Goal: Task Accomplishment & Management: Manage account settings

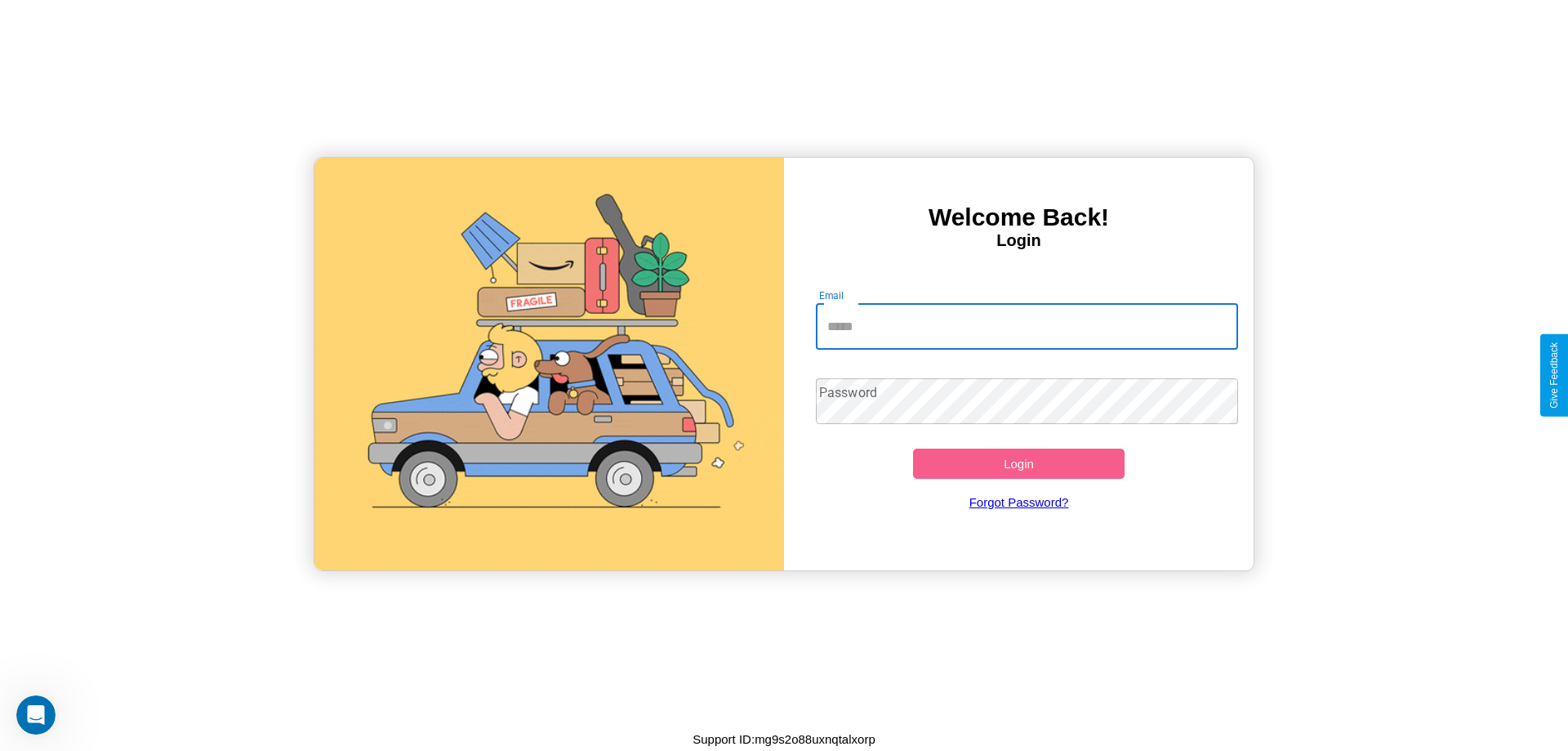
click at [1027, 326] on input "Email" at bounding box center [1028, 326] width 423 height 46
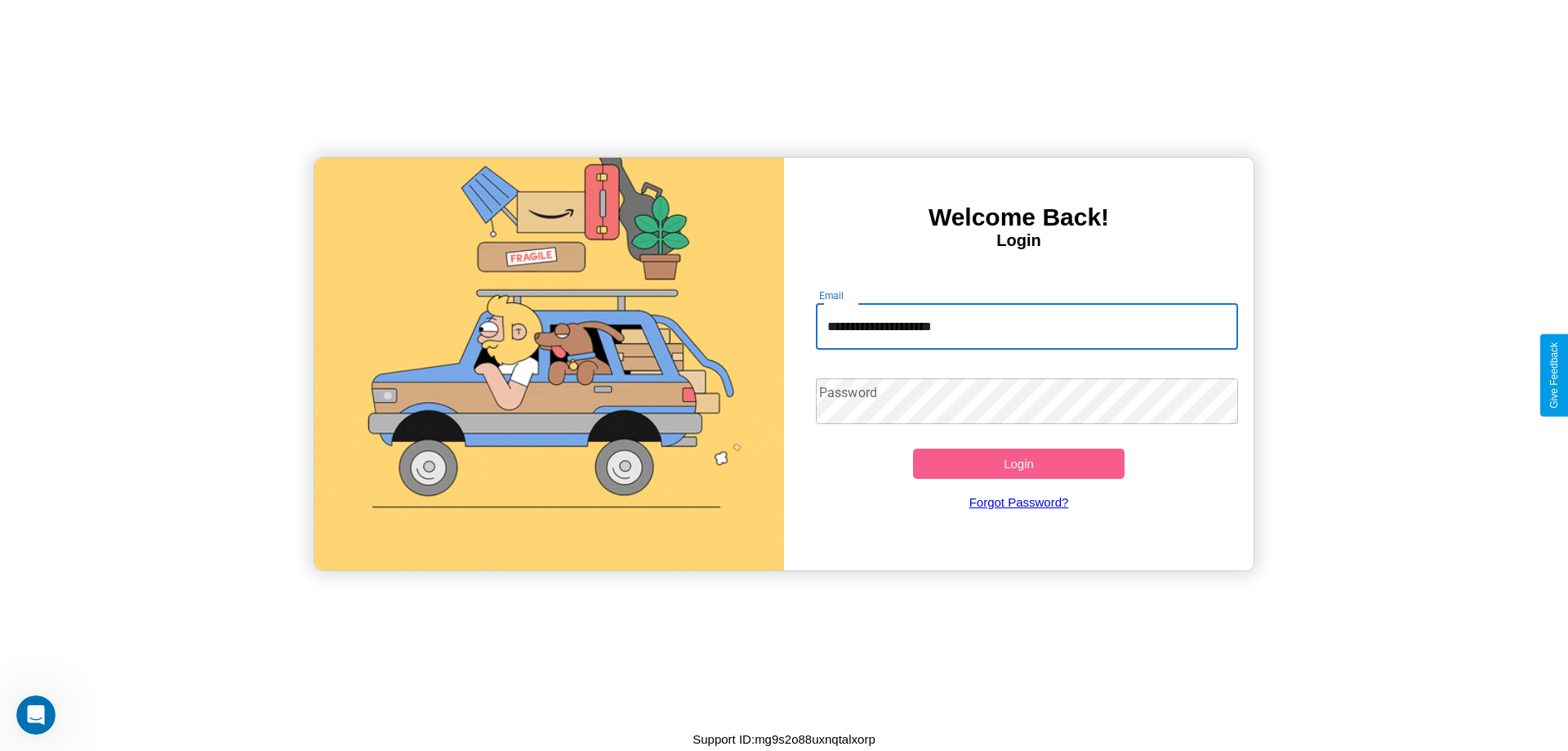
type input "**********"
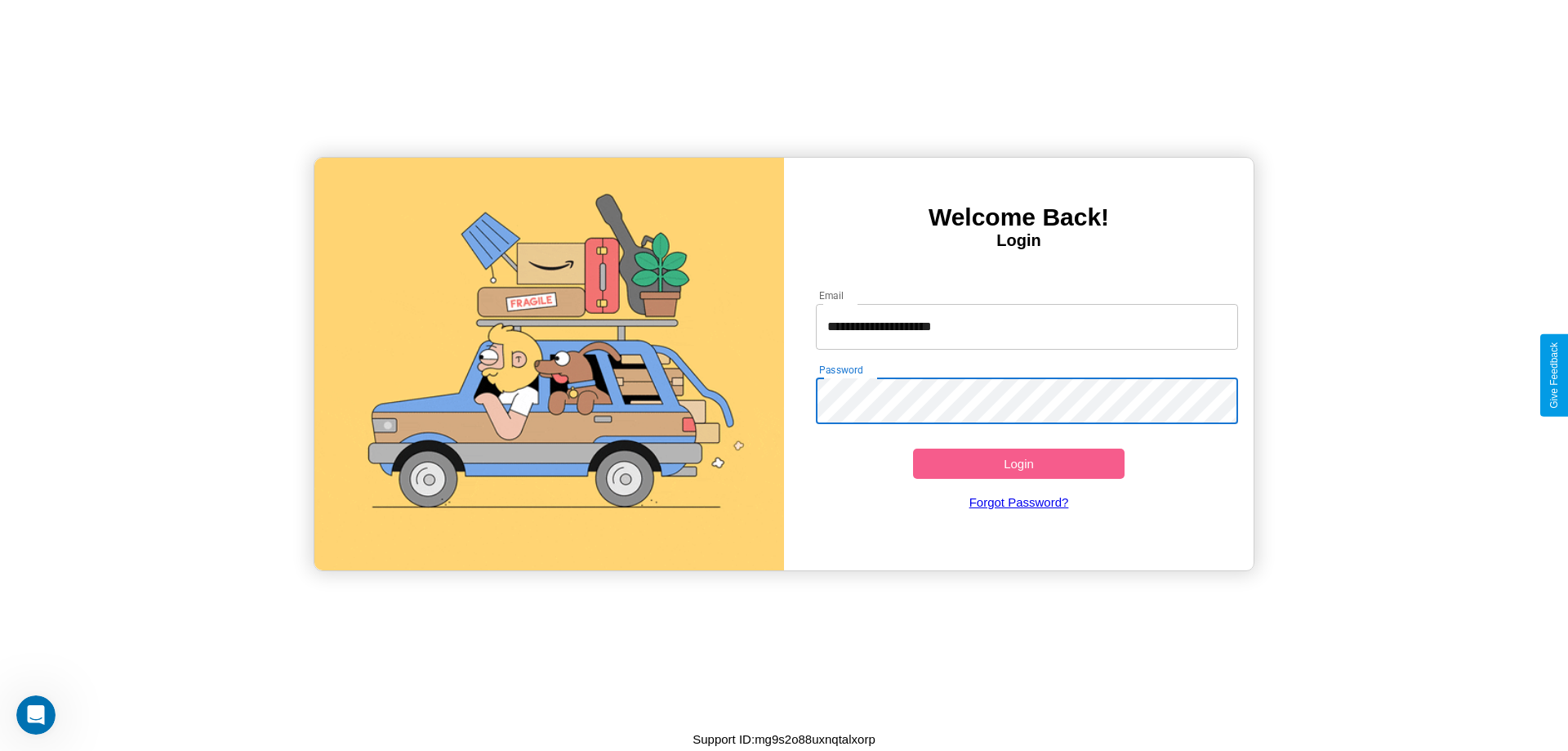
click at [1019, 463] on button "Login" at bounding box center [1019, 463] width 211 height 30
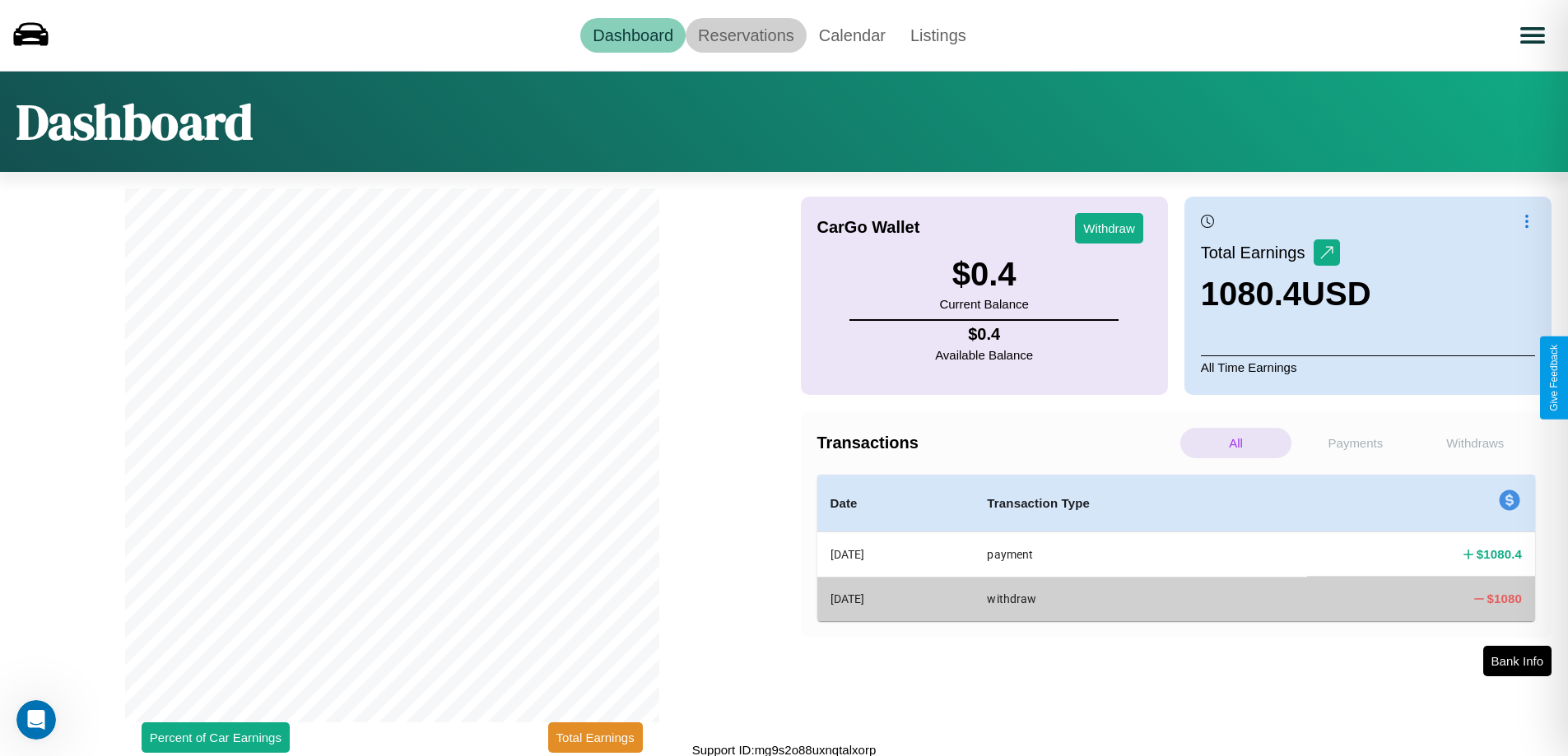
click at [746, 34] on link "Reservations" at bounding box center [746, 34] width 121 height 34
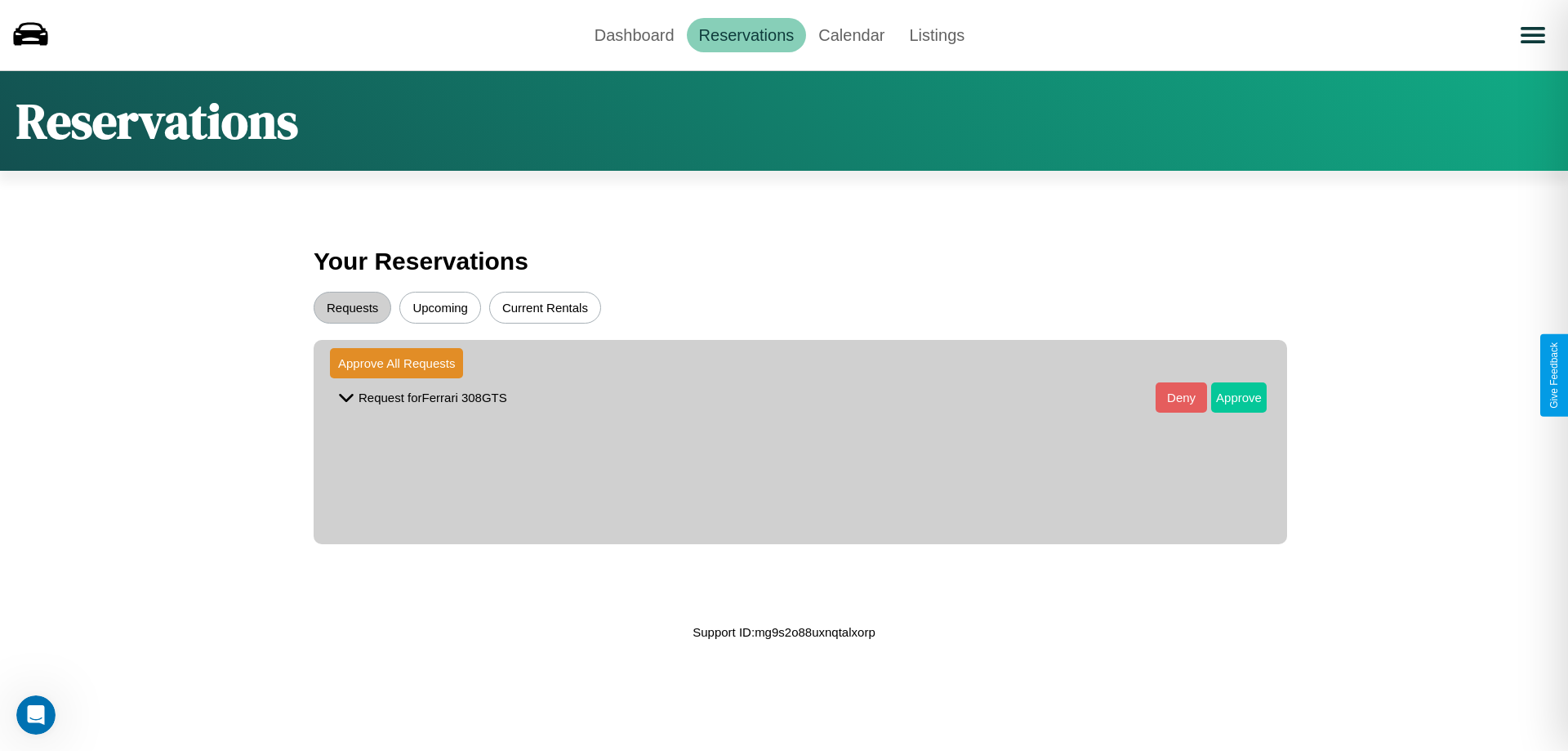
click at [1227, 398] on button "Approve" at bounding box center [1239, 398] width 56 height 30
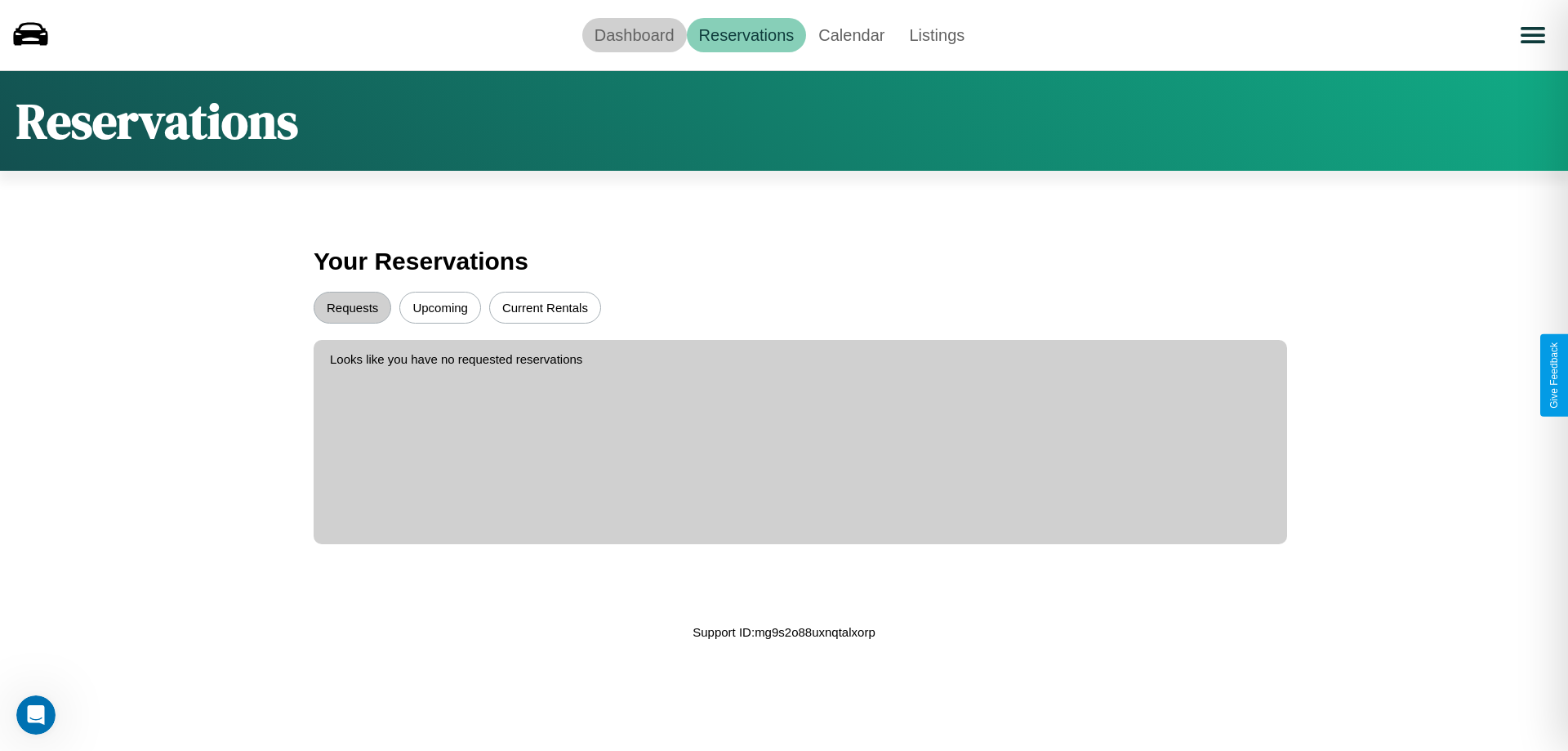
click at [634, 34] on link "Dashboard" at bounding box center [634, 34] width 105 height 34
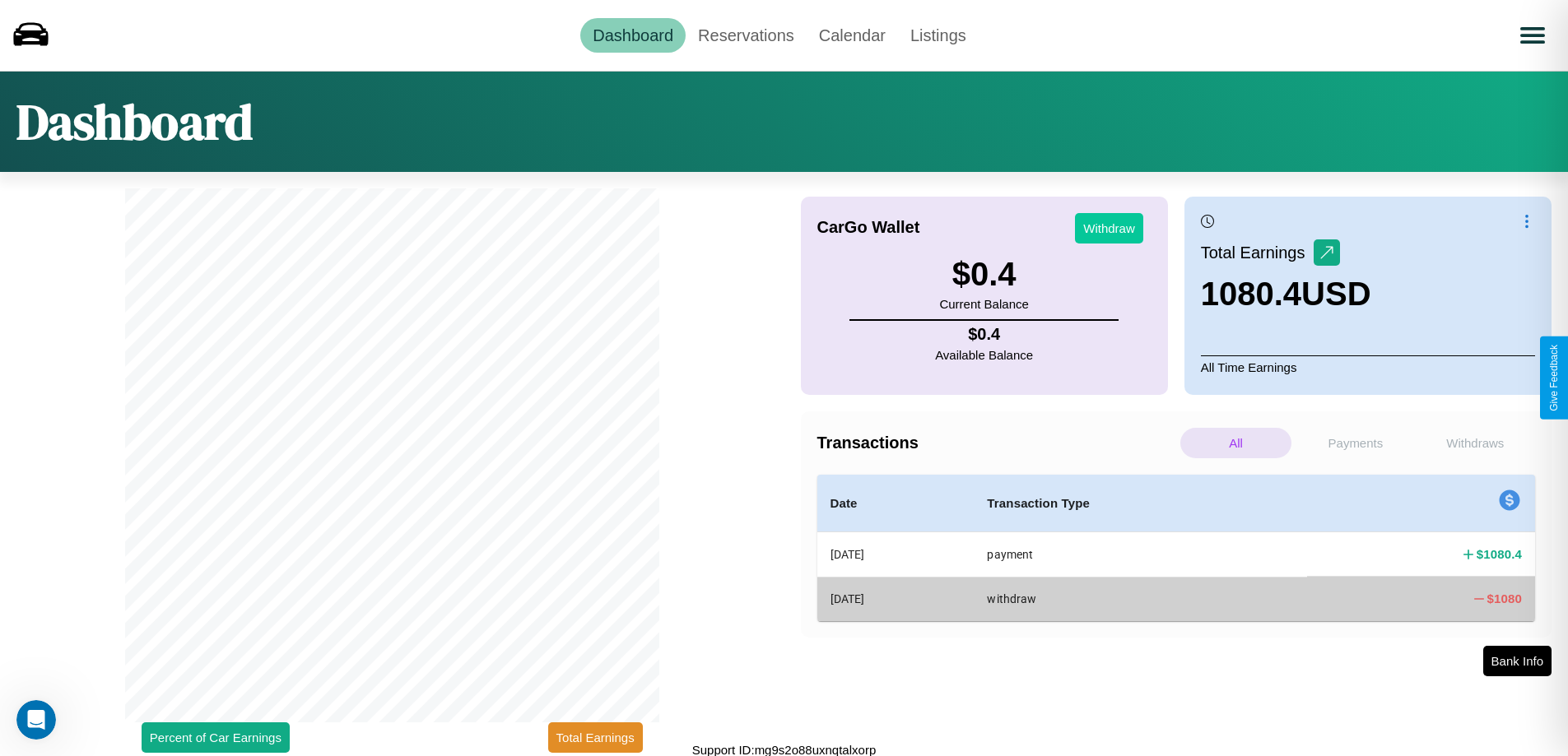
click at [1108, 228] on button "Withdraw" at bounding box center [1108, 228] width 68 height 31
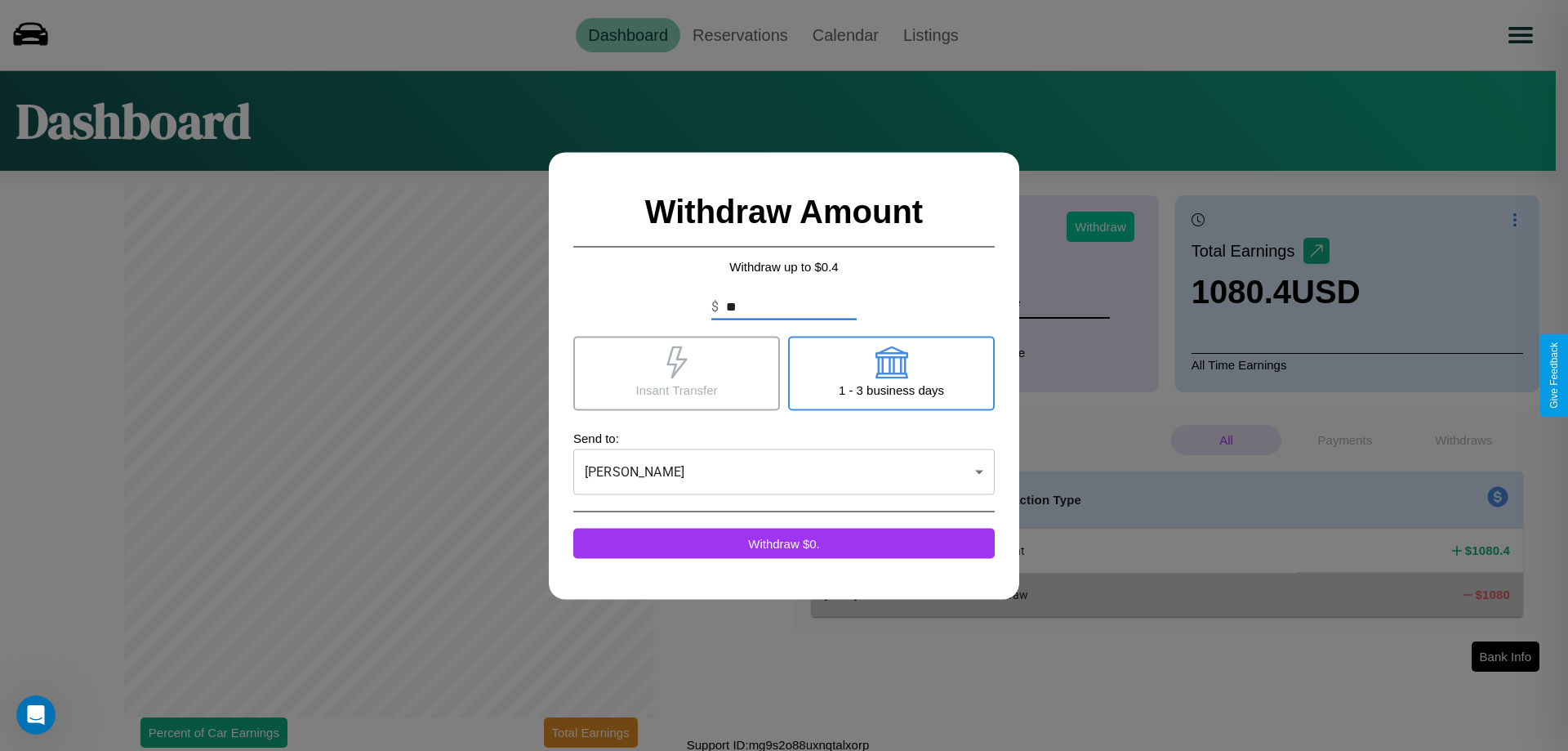
type input "*"
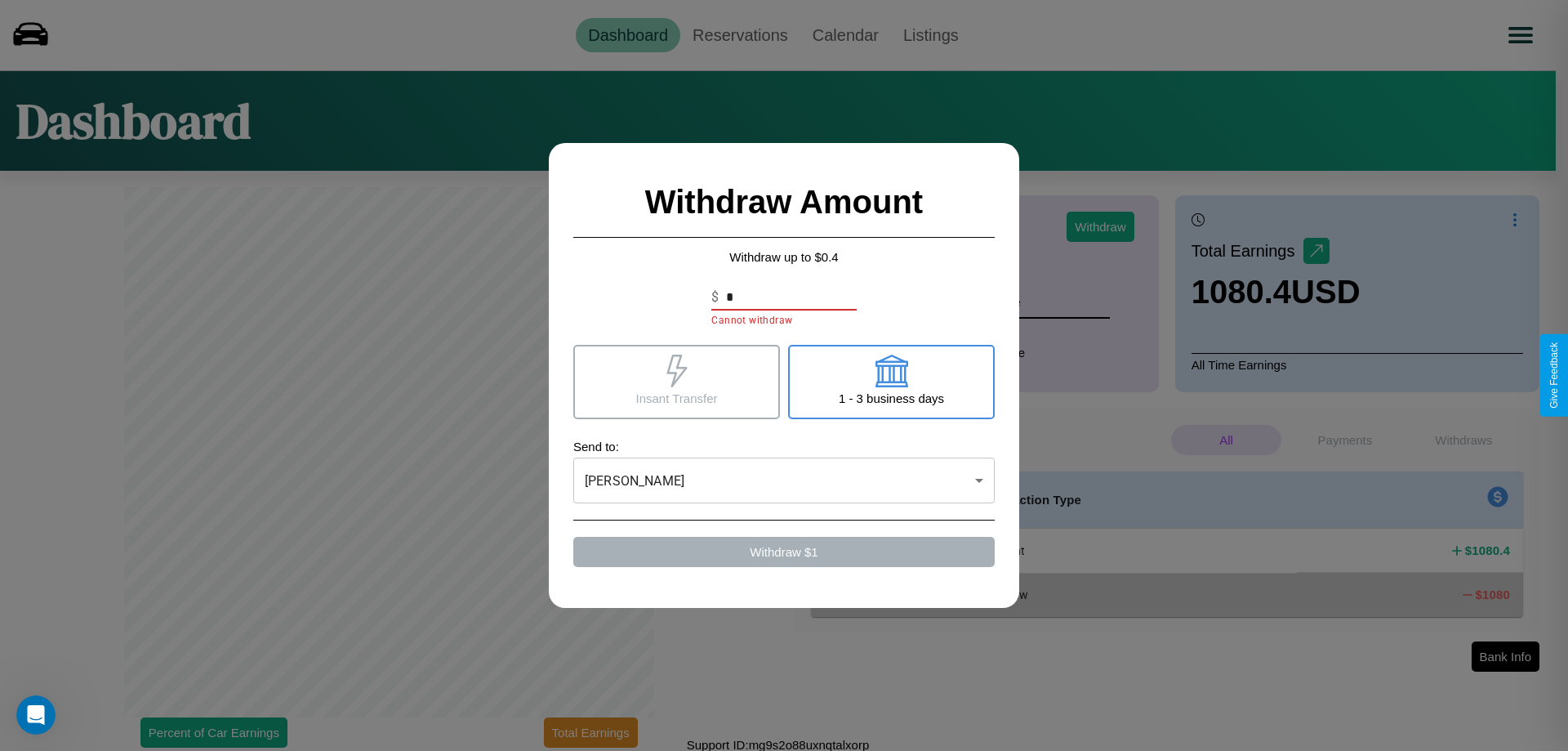
type input "*"
click at [676, 382] on icon at bounding box center [676, 370] width 21 height 32
